Goal: Information Seeking & Learning: Learn about a topic

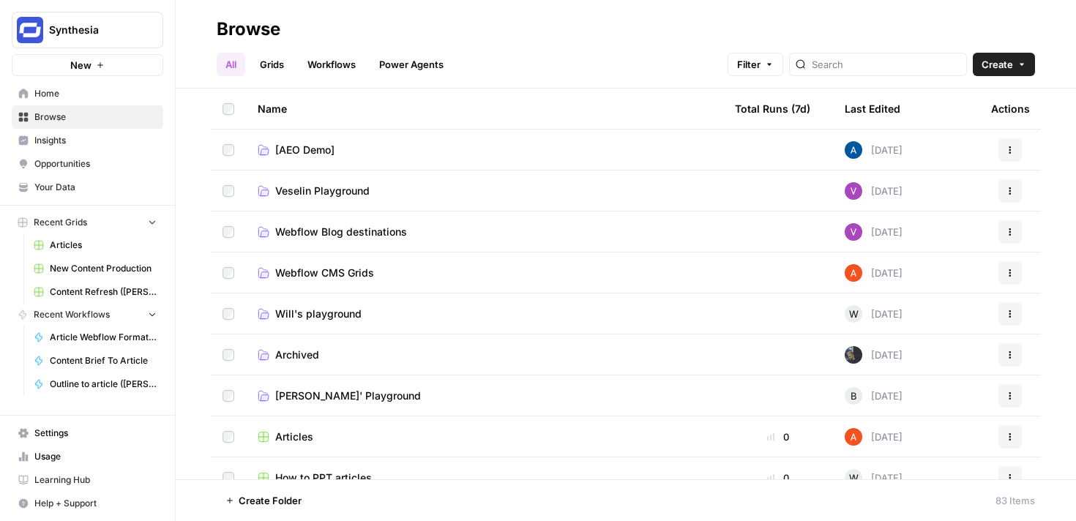
click at [103, 67] on icon "button" at bounding box center [100, 65] width 9 height 9
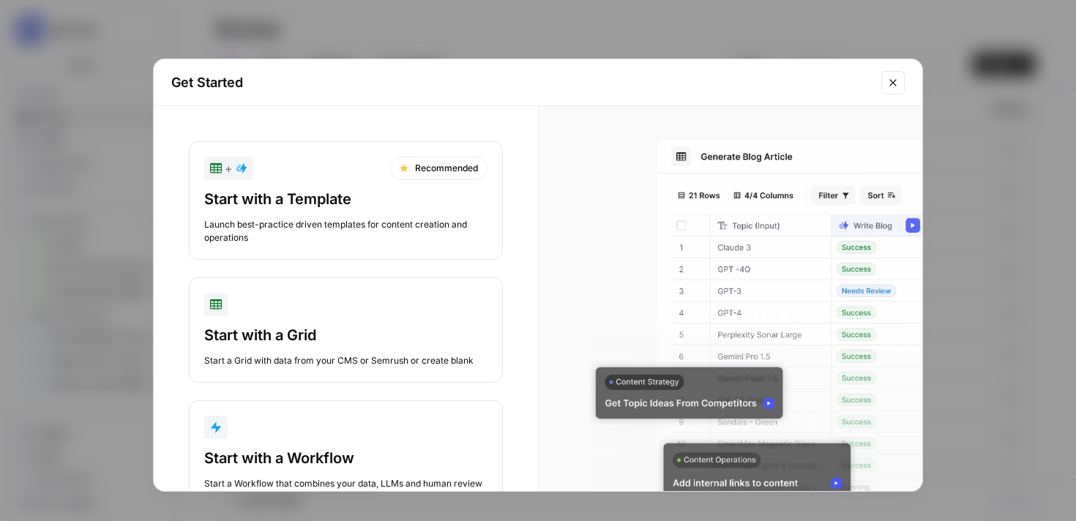
click at [356, 196] on div "Start with a Template" at bounding box center [345, 199] width 283 height 21
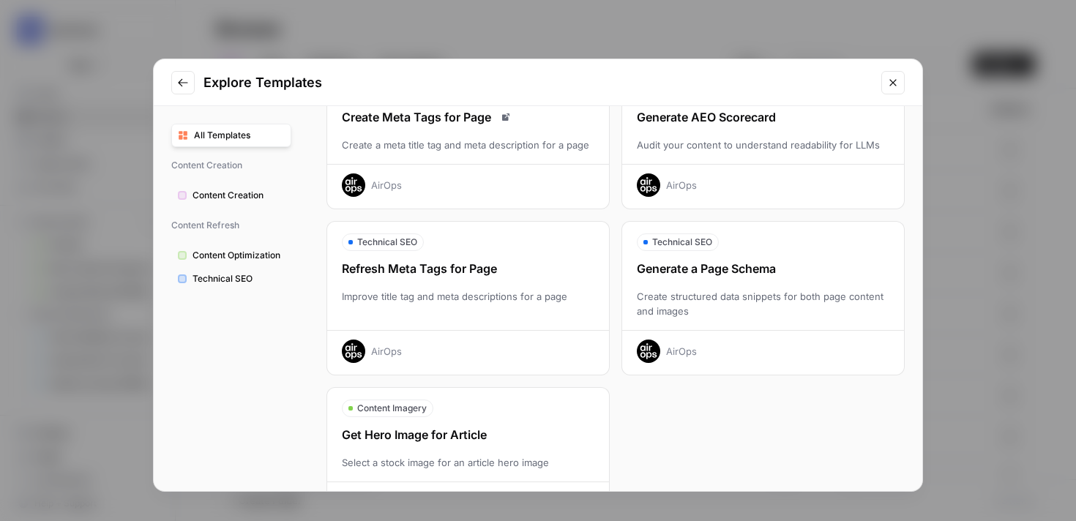
scroll to position [481, 0]
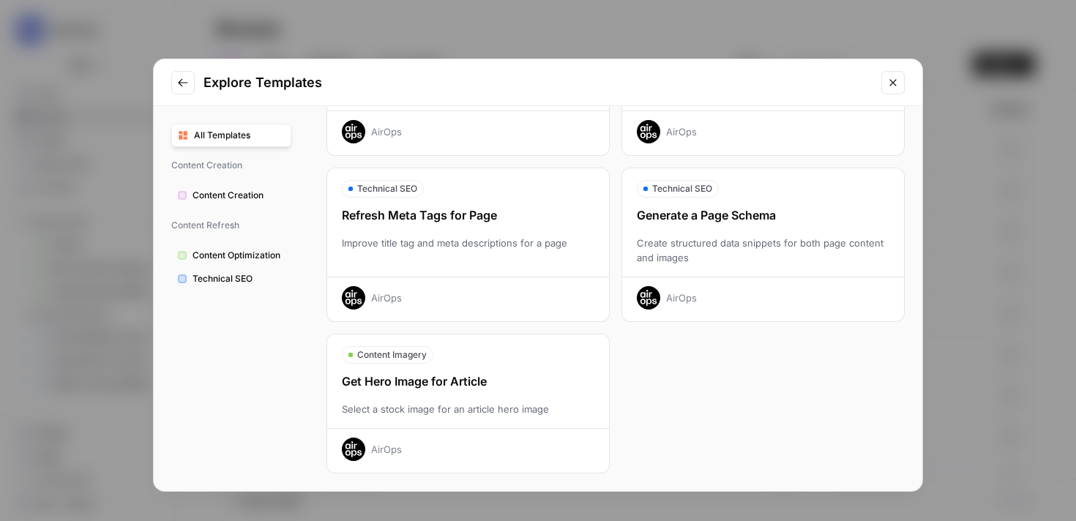
click at [225, 187] on button "Content Creation" at bounding box center [231, 195] width 120 height 23
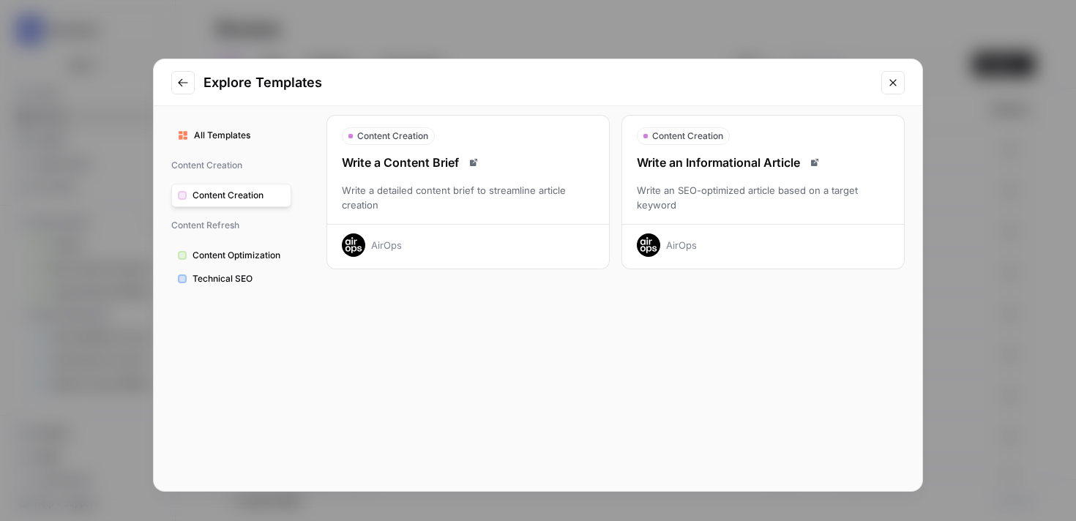
click at [225, 250] on span "Content Optimization" at bounding box center [239, 255] width 92 height 13
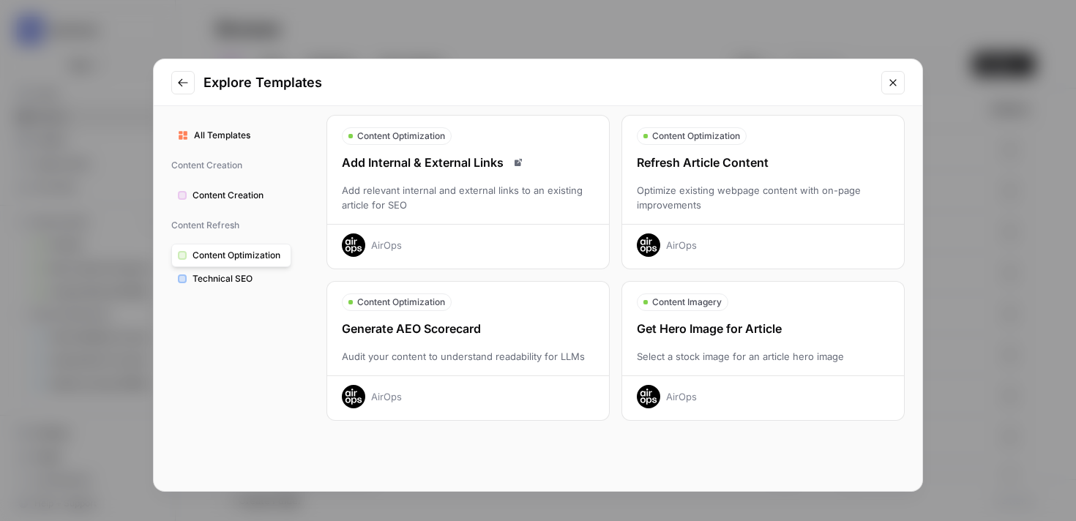
click at [226, 286] on button "Technical SEO" at bounding box center [231, 278] width 120 height 23
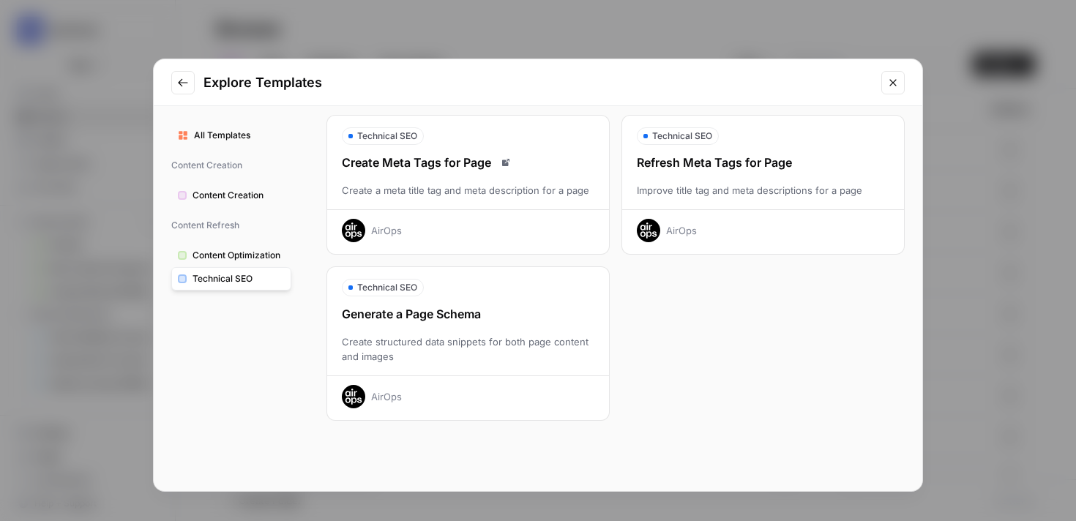
click at [896, 84] on icon "Close modal" at bounding box center [894, 83] width 12 height 12
